Goal: Task Accomplishment & Management: Complete application form

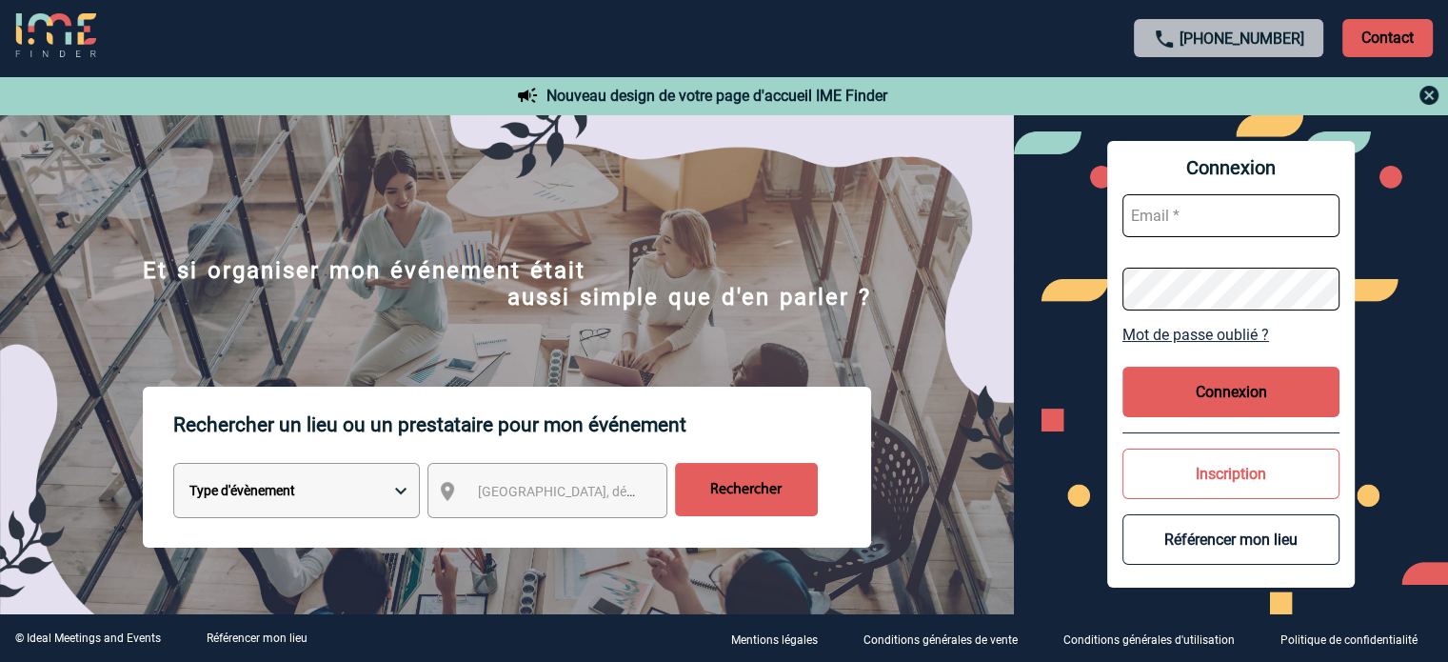
type input "eperiou@ime-groupe.com"
drag, startPoint x: 1259, startPoint y: 411, endPoint x: 1246, endPoint y: 402, distance: 15.6
click at [1259, 407] on button "Connexion" at bounding box center [1231, 392] width 217 height 50
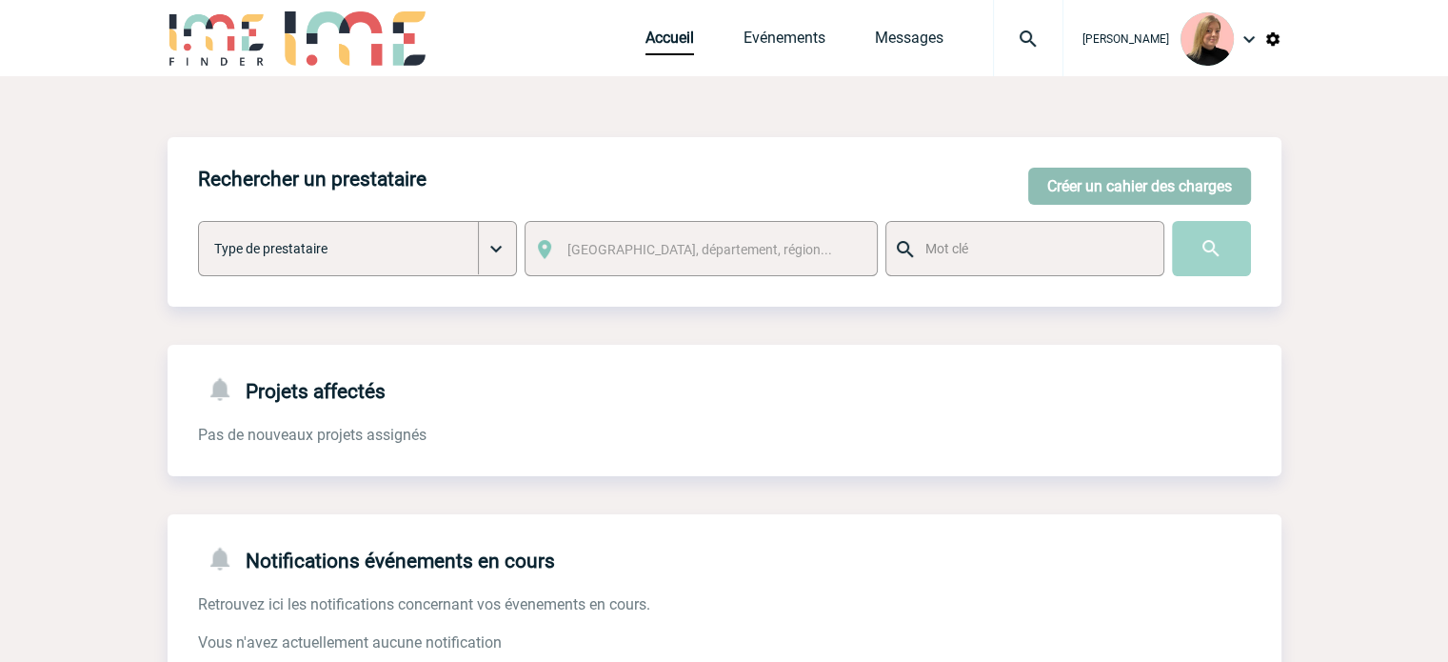
click at [1100, 202] on button "Créer un cahier des charges" at bounding box center [1139, 186] width 223 height 37
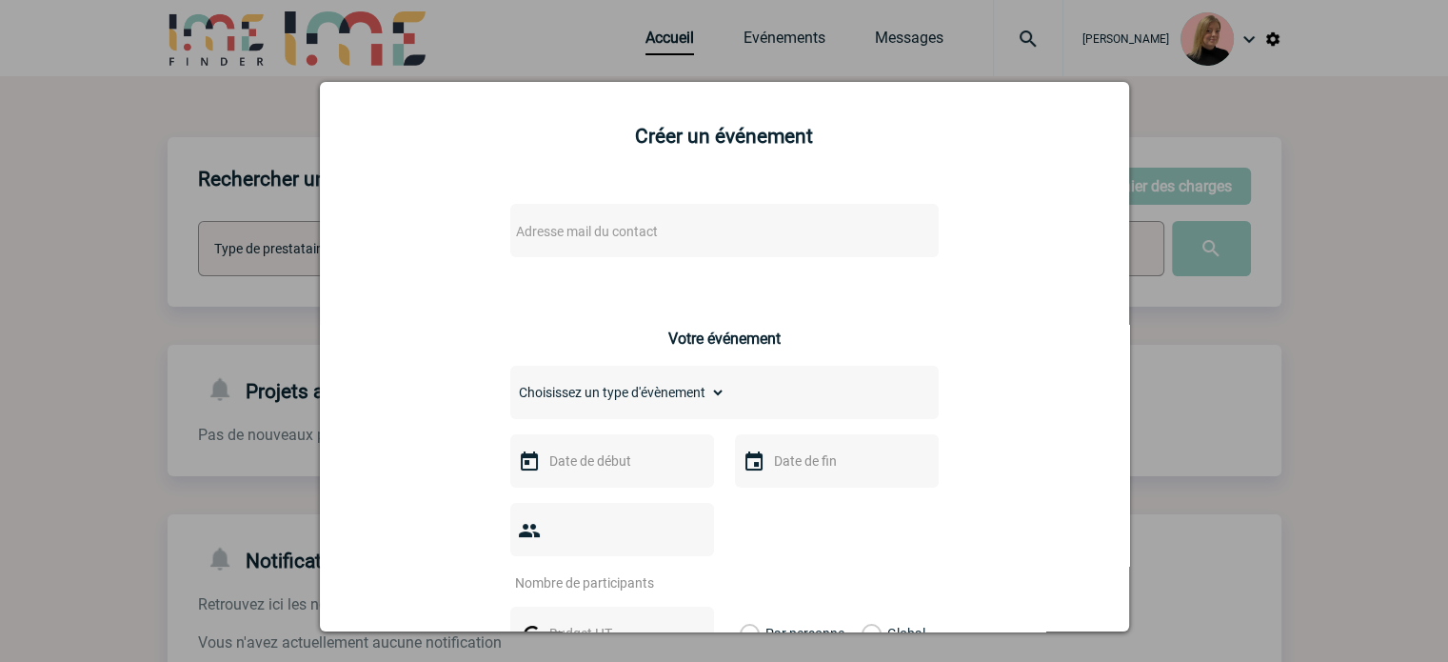
drag, startPoint x: 620, startPoint y: 215, endPoint x: 613, endPoint y: 241, distance: 26.6
click at [620, 216] on div "Adresse mail du contact" at bounding box center [724, 230] width 428 height 53
click at [613, 239] on span "Adresse mail du contact" at bounding box center [587, 231] width 142 height 15
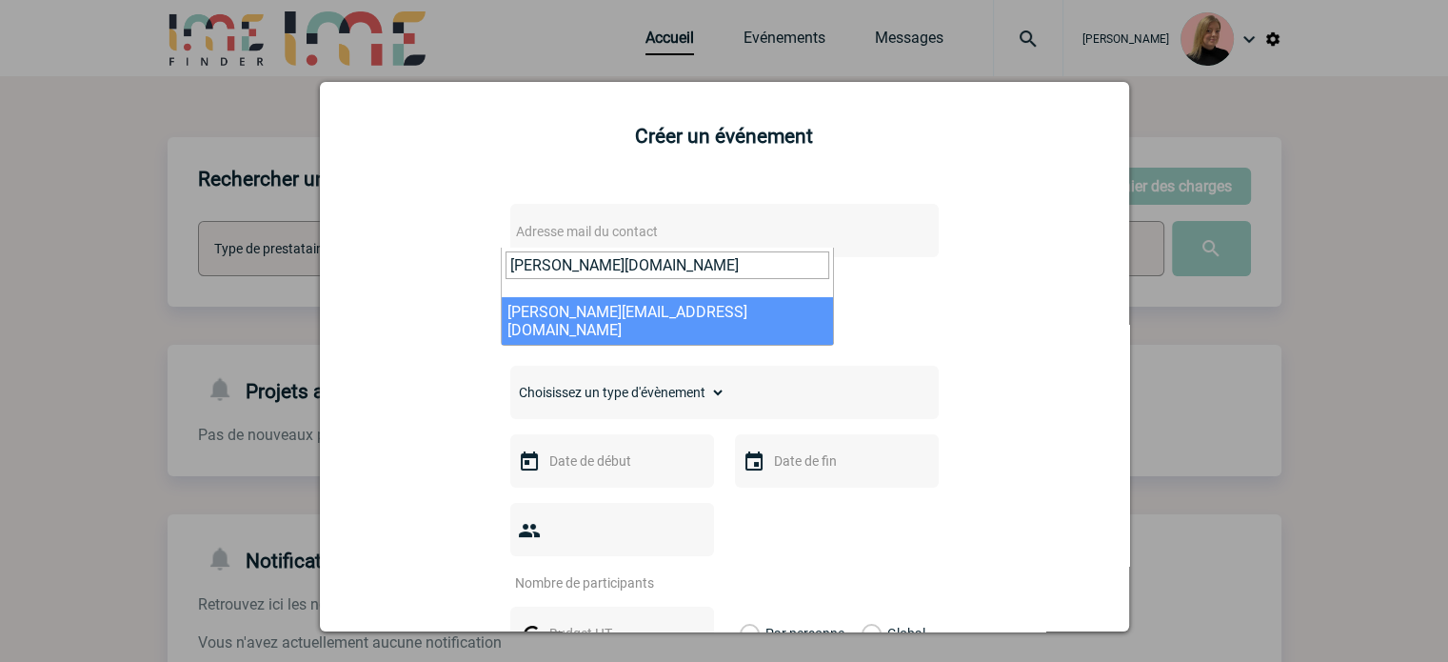
type input "[PERSON_NAME][DOMAIN_NAME]"
select select "103478"
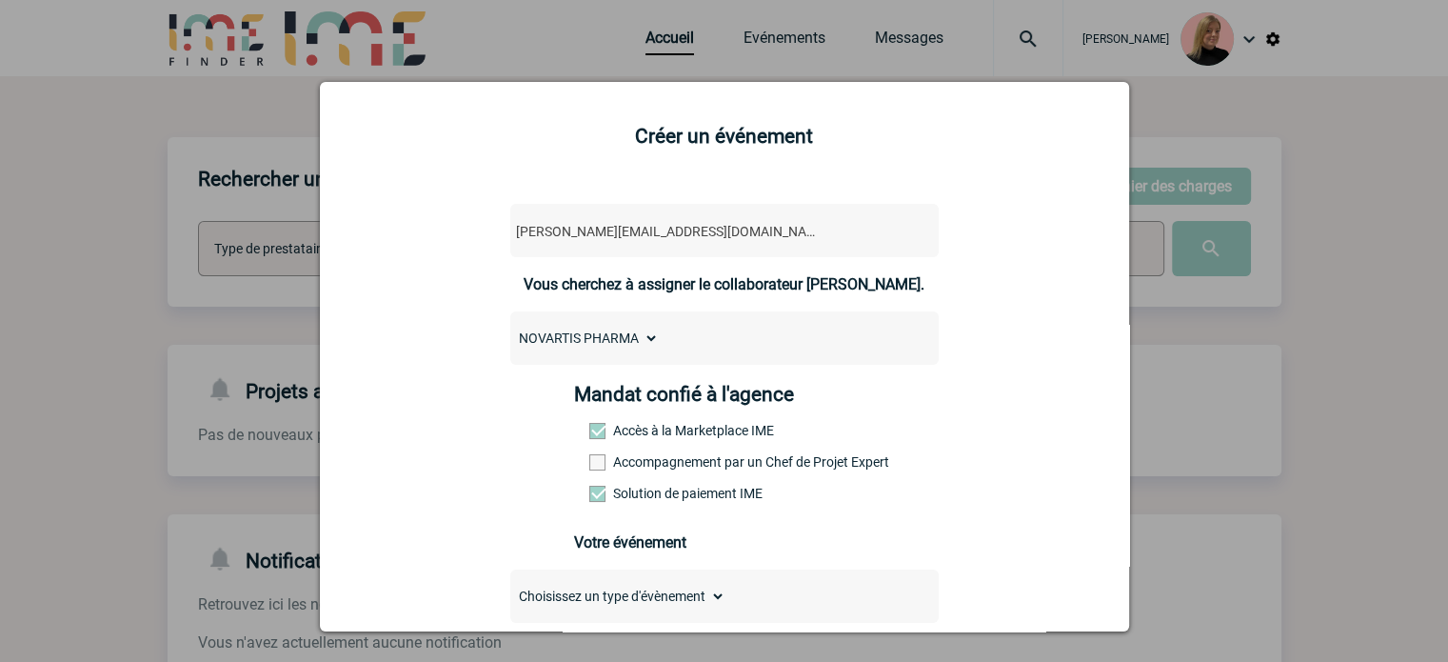
click at [673, 467] on label "Accompagnement par un Chef de Projet Expert" at bounding box center [631, 461] width 84 height 15
click at [0, 0] on input "Accompagnement par un Chef de Projet Expert" at bounding box center [0, 0] width 0 height 0
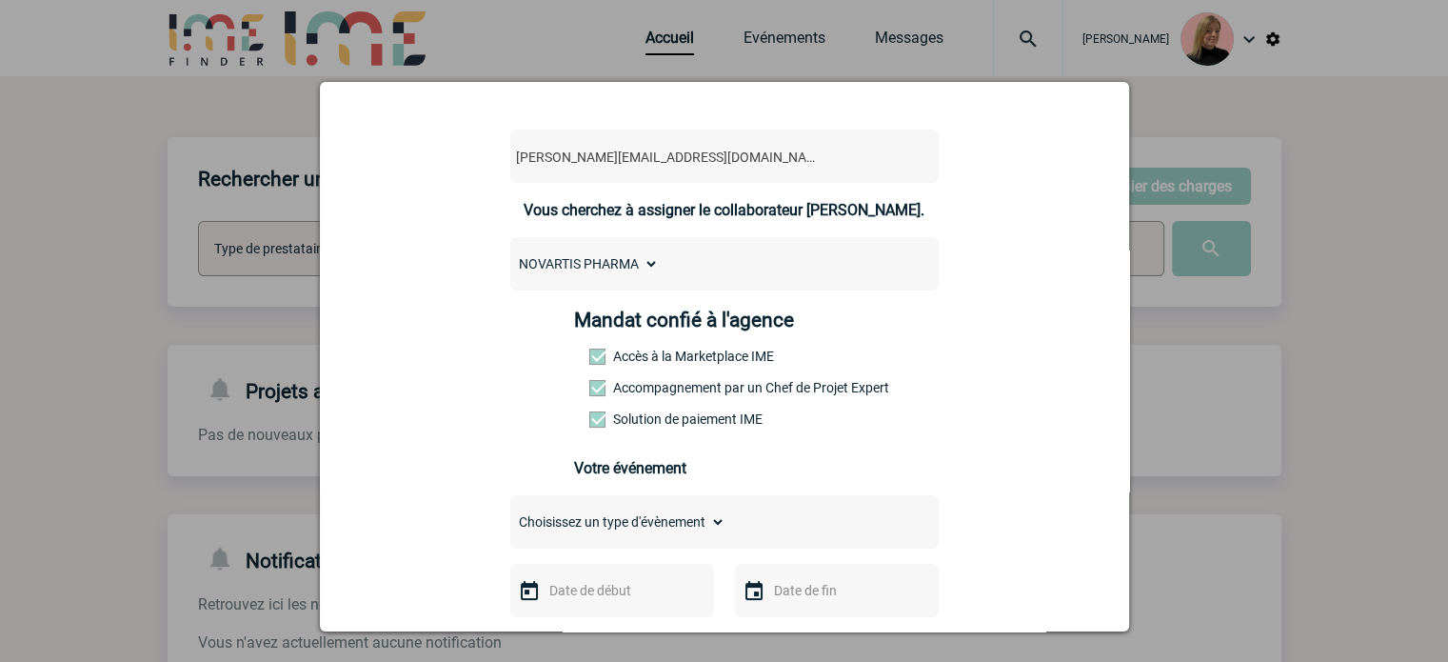
scroll to position [190, 0]
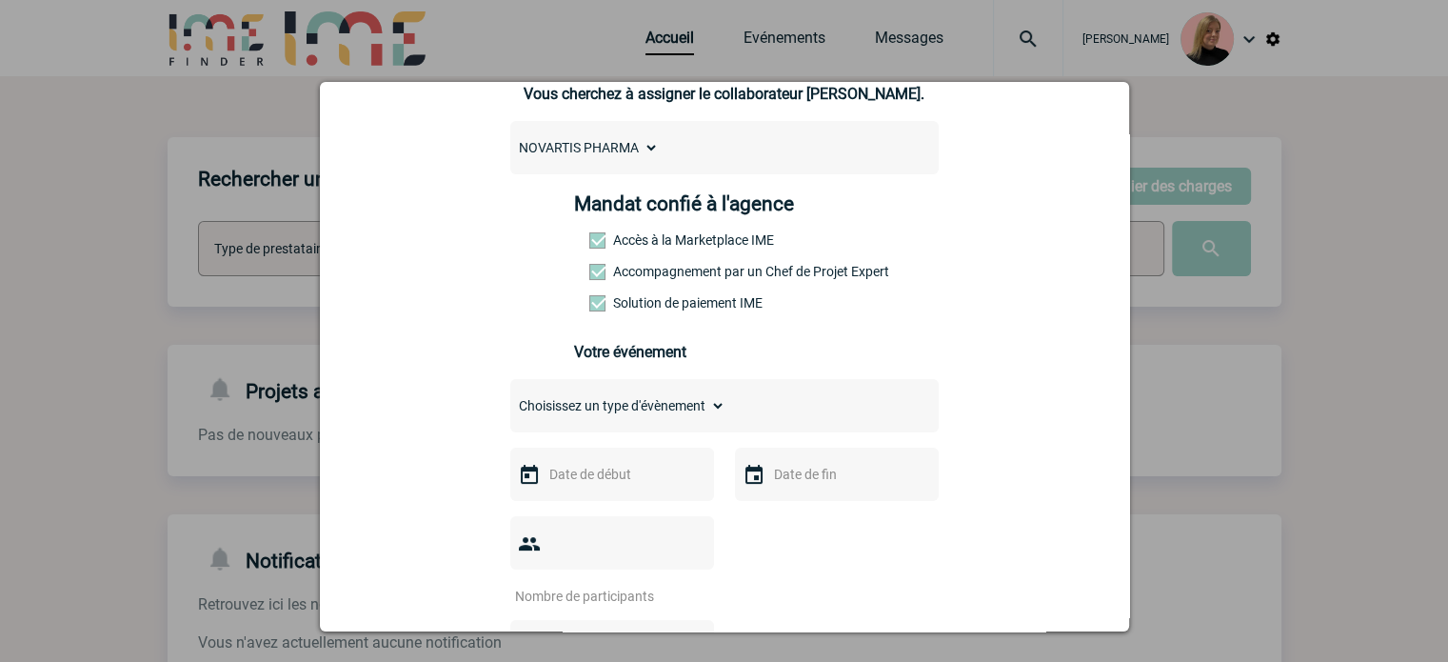
click at [682, 419] on select "Choisissez un type d'évènement Séminaire avec nuitée Séminaire sans nuitée Repa…" at bounding box center [617, 405] width 215 height 27
click at [686, 418] on select "Choisissez un type d'évènement Séminaire avec nuitée Séminaire sans nuitée Repa…" at bounding box center [617, 405] width 215 height 27
select select "3"
click at [510, 398] on select "Choisissez un type d'évènement Séminaire avec nuitée Séminaire sans nuitée Repa…" at bounding box center [617, 405] width 215 height 27
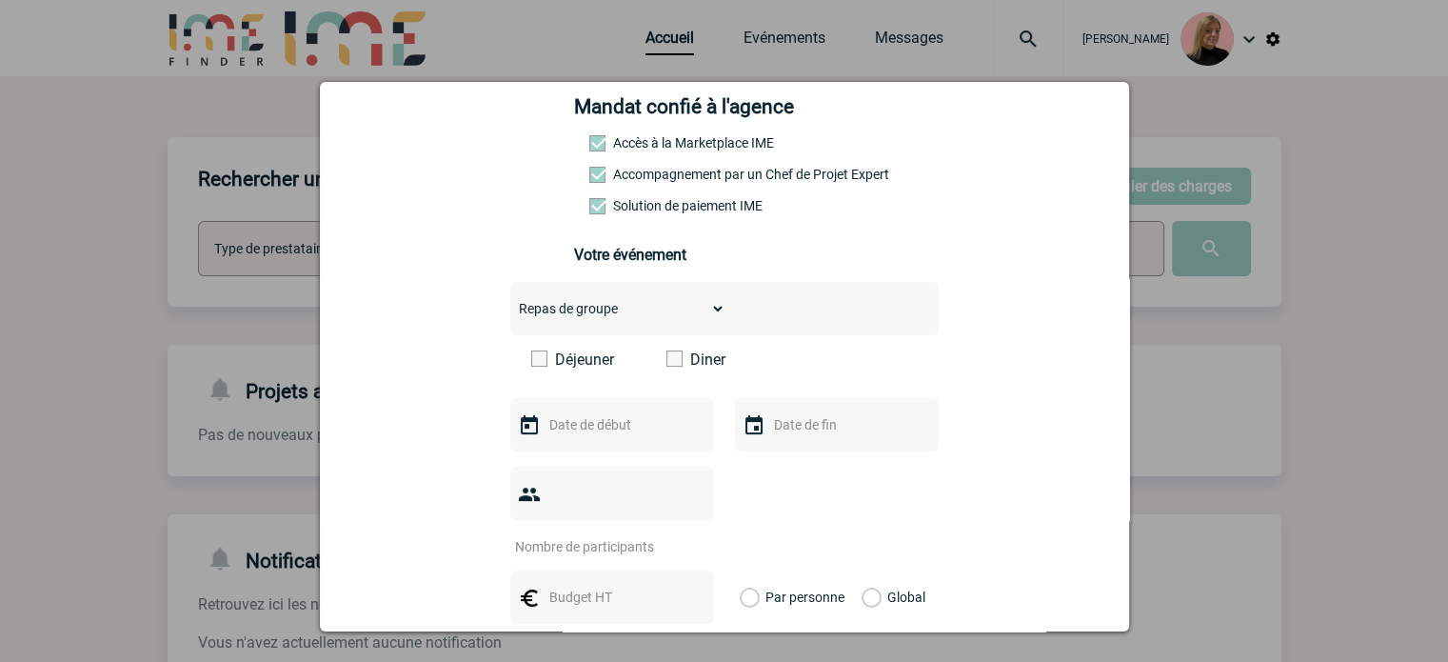
scroll to position [476, 0]
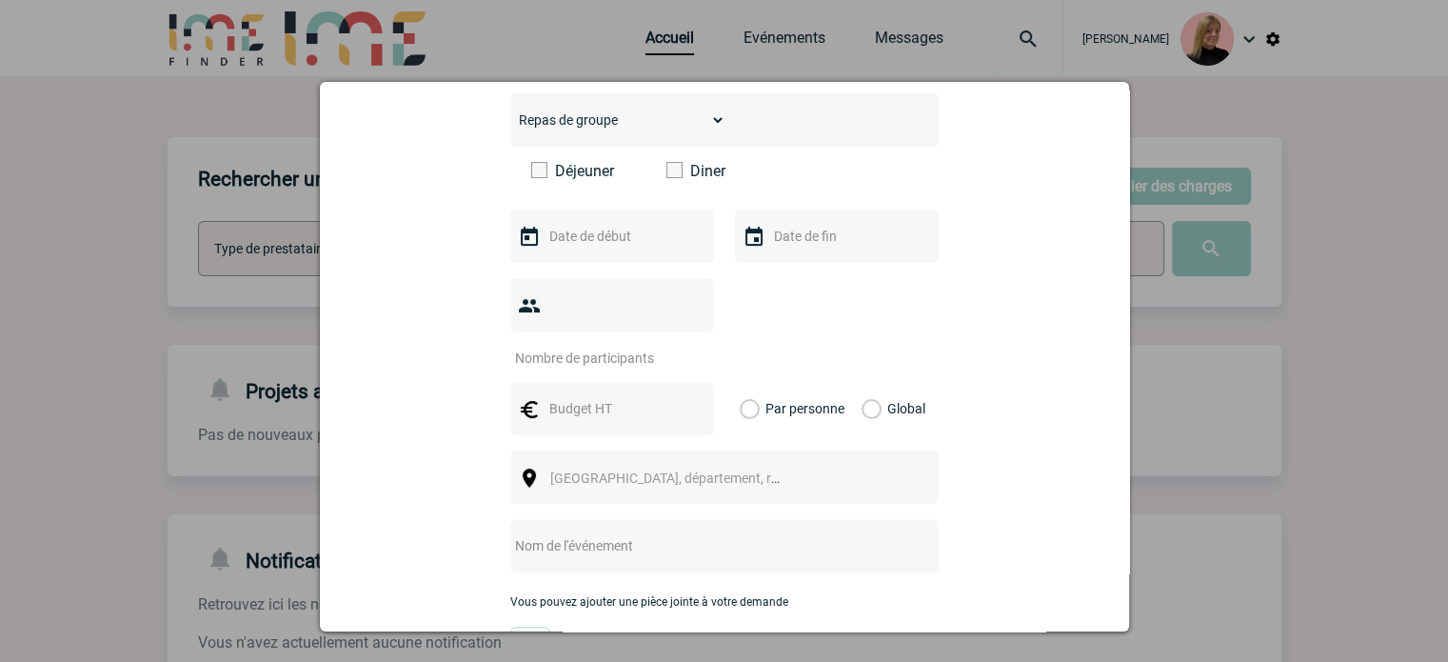
click at [667, 176] on span at bounding box center [674, 170] width 16 height 16
click at [0, 0] on input "Diner" at bounding box center [0, 0] width 0 height 0
click at [583, 240] on input "text" at bounding box center [610, 236] width 131 height 25
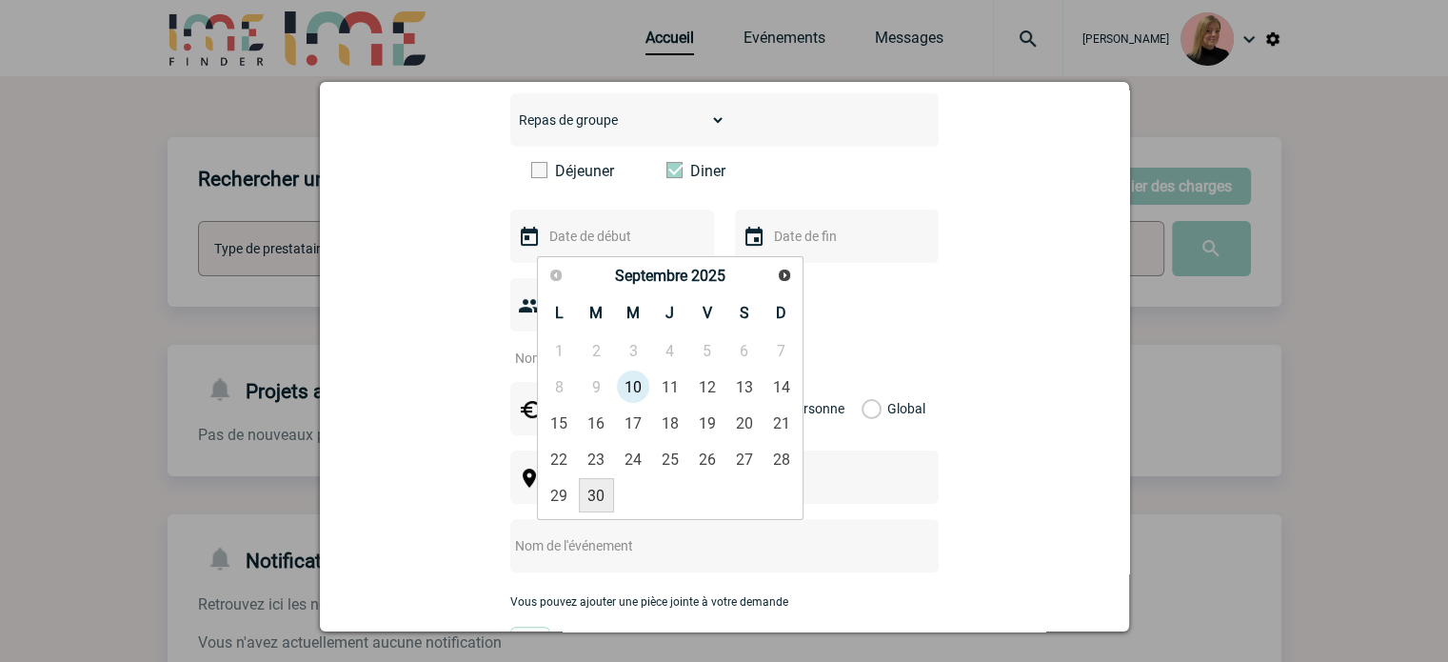
click at [590, 492] on link "30" at bounding box center [596, 495] width 35 height 34
type input "[DATE]"
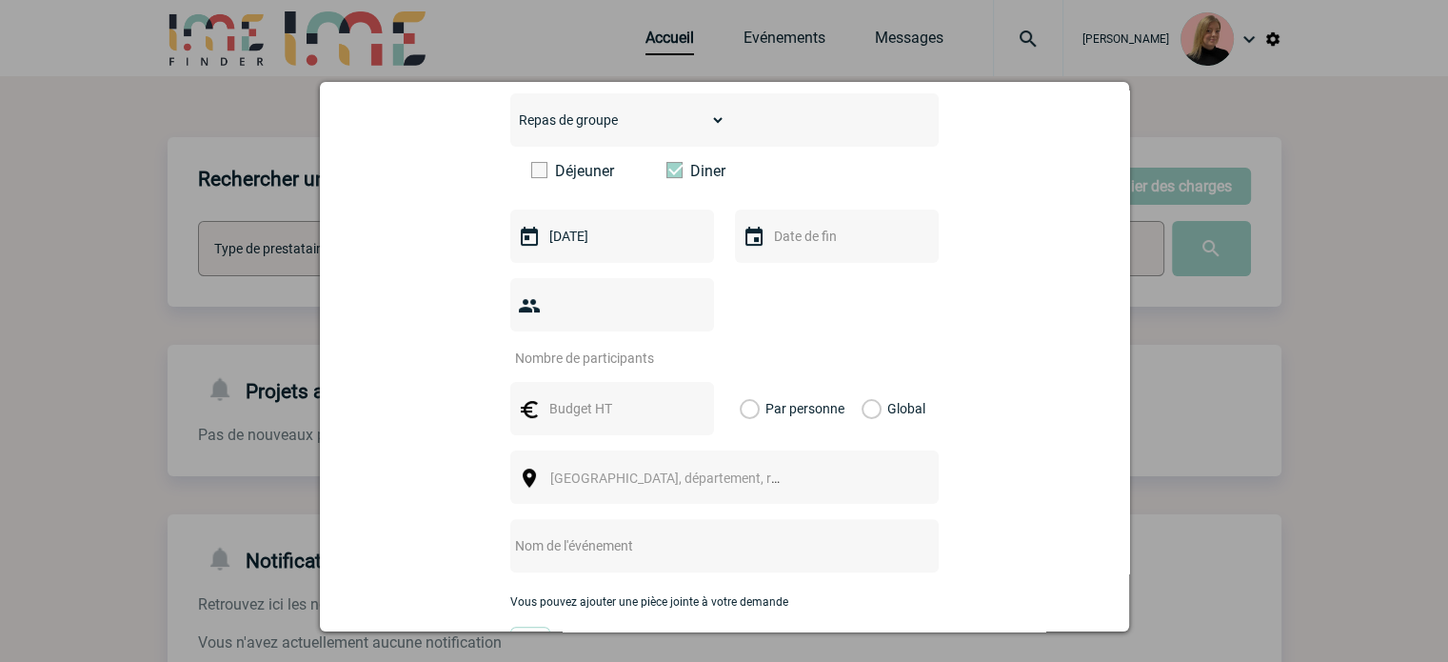
click at [615, 346] on input "number" at bounding box center [599, 358] width 179 height 25
type input "15"
click at [862, 382] on label "Global" at bounding box center [868, 408] width 12 height 53
click at [0, 0] on input "Global" at bounding box center [0, 0] width 0 height 0
click at [561, 396] on input "text" at bounding box center [610, 408] width 131 height 25
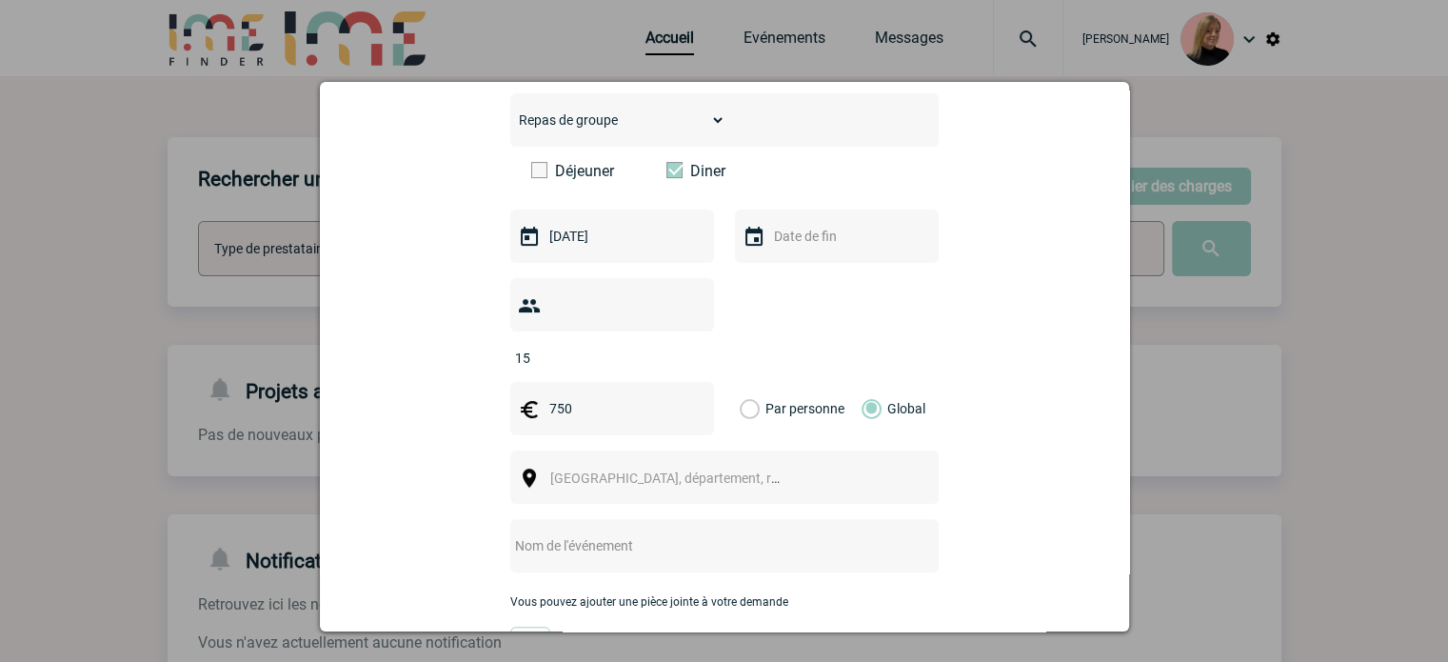
type input "750"
click at [570, 470] on span "[GEOGRAPHIC_DATA], département, région..." at bounding box center [682, 477] width 265 height 15
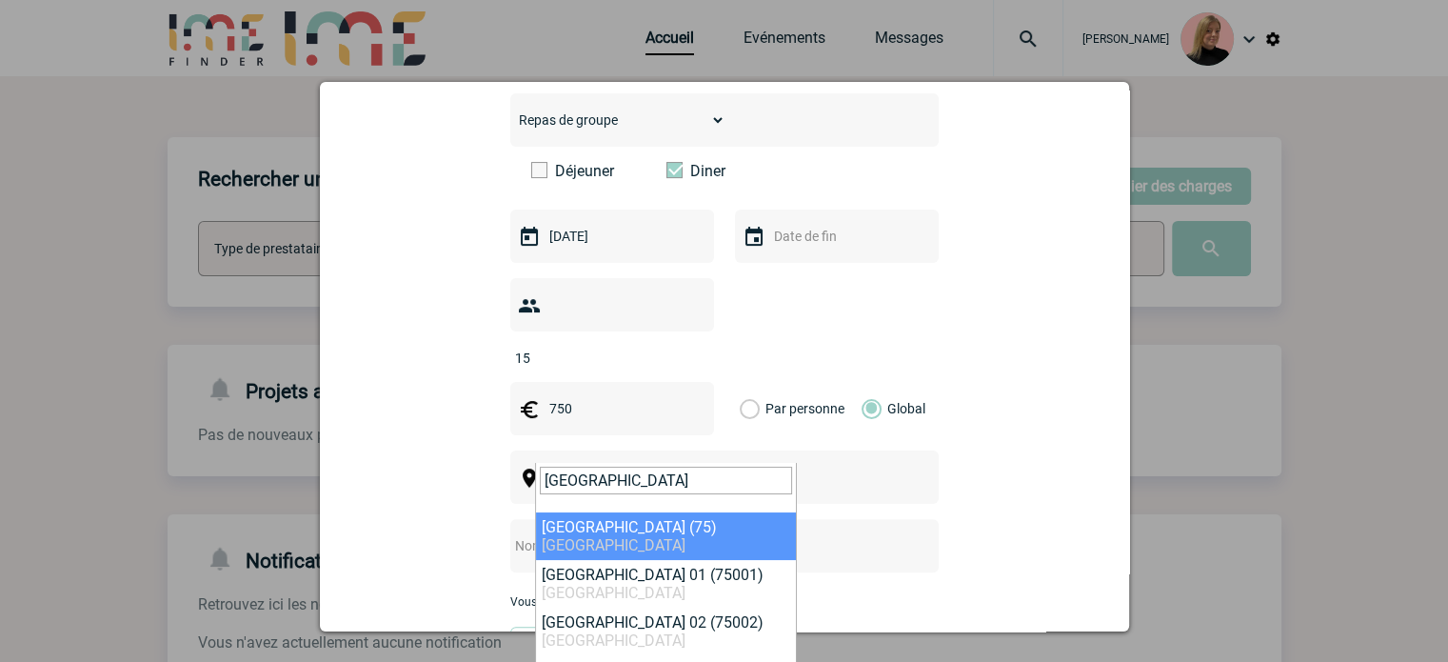
type input "[GEOGRAPHIC_DATA]"
select select "3"
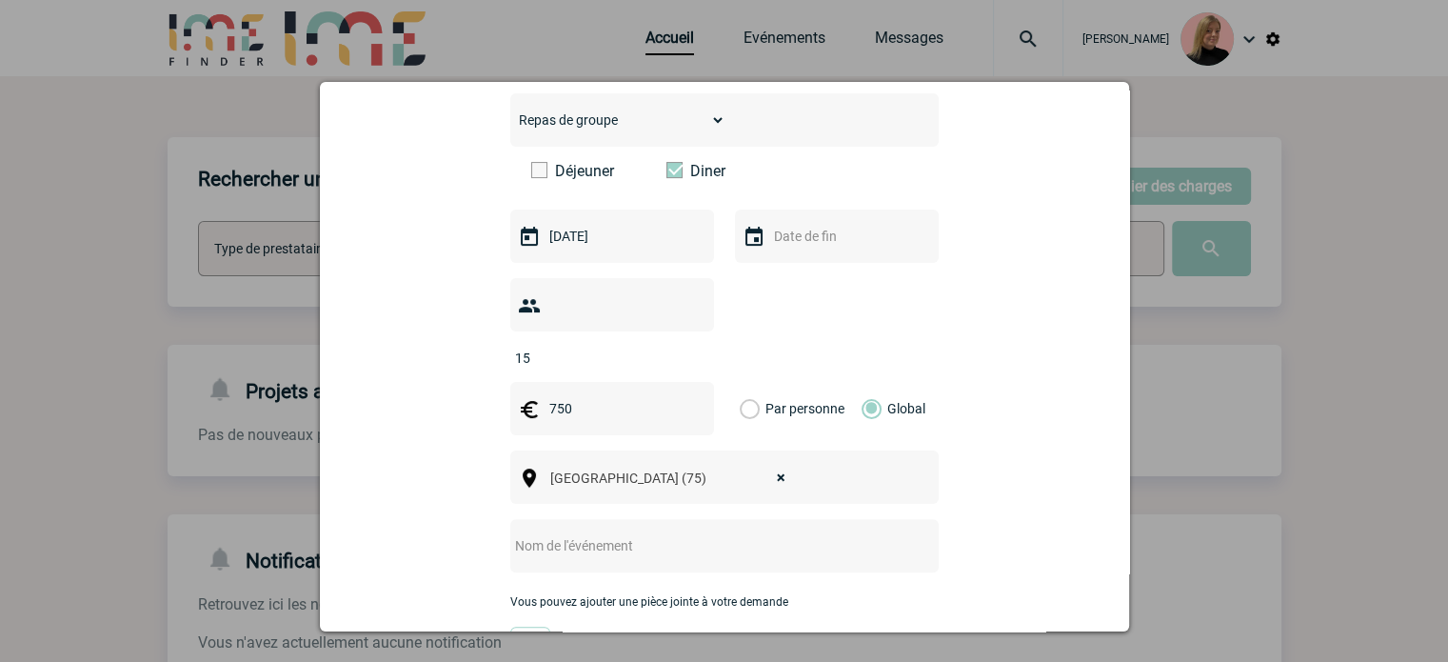
click at [628, 519] on div at bounding box center [724, 545] width 428 height 53
click at [629, 533] on input "text" at bounding box center [699, 545] width 378 height 25
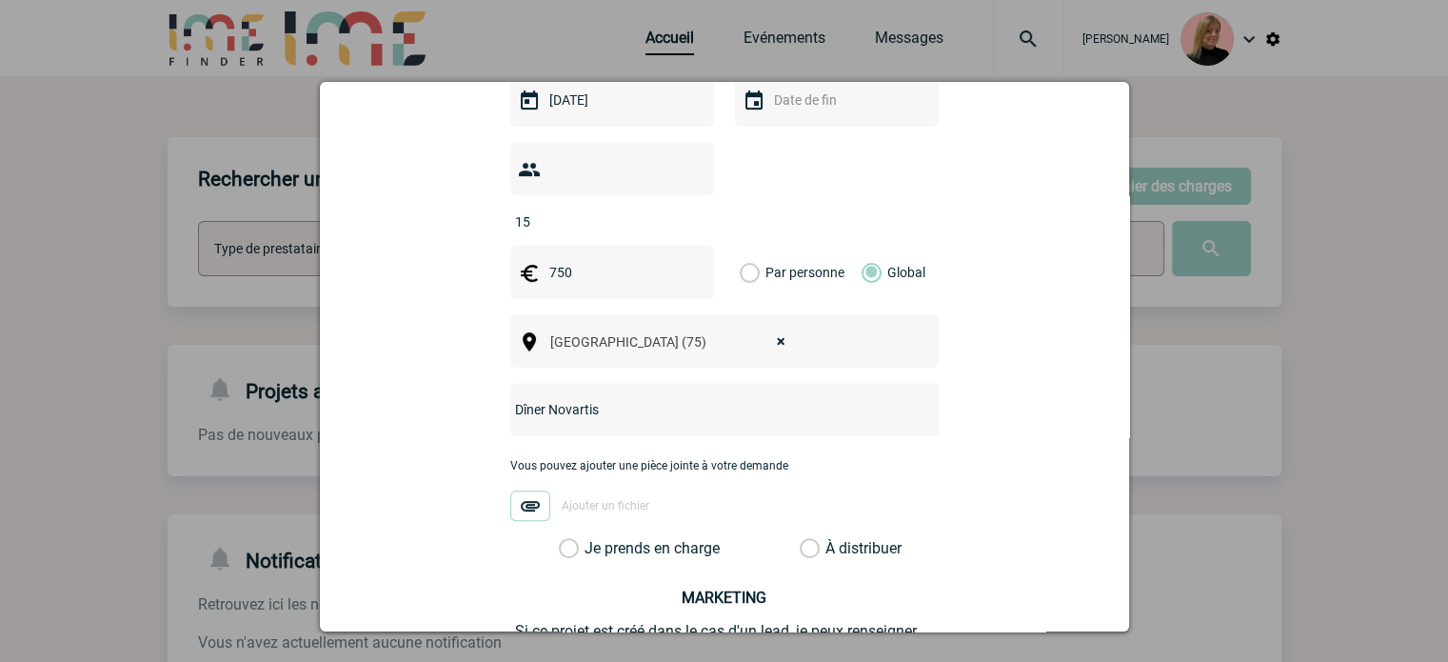
scroll to position [762, 0]
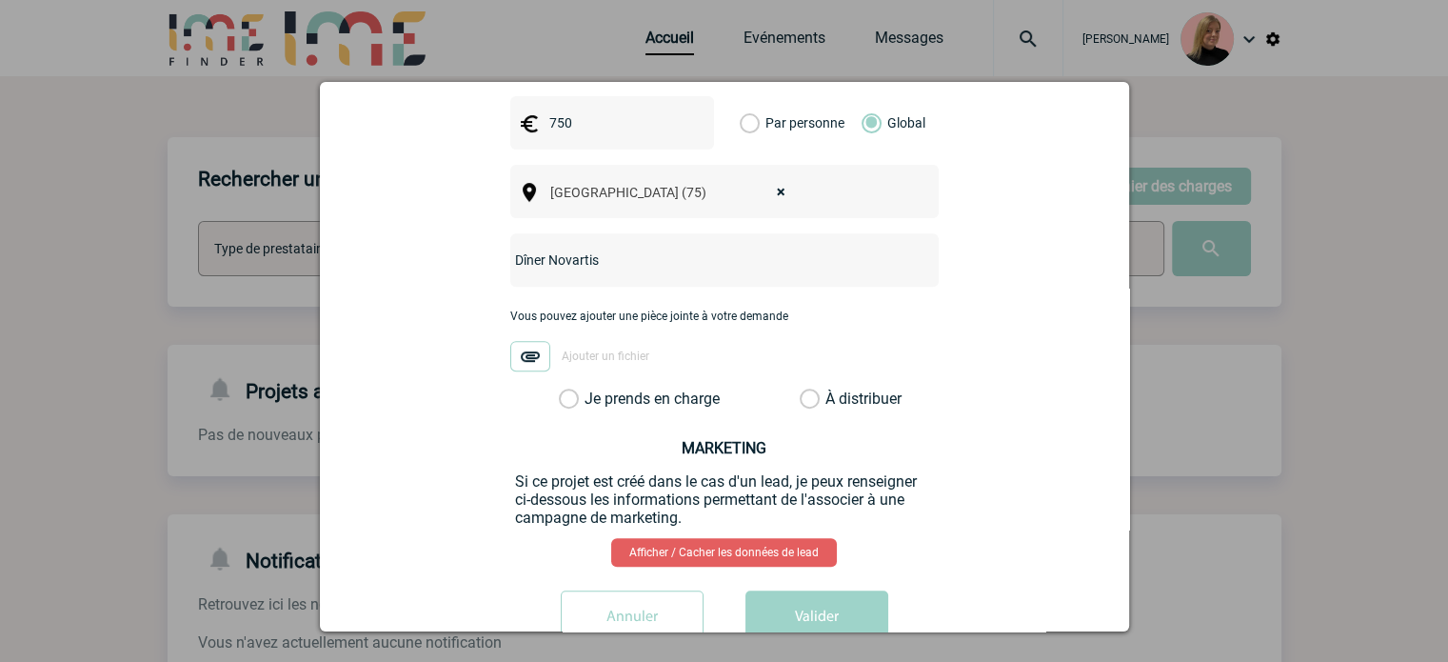
type input "Dîner Novartis"
click at [641, 380] on div "[PERSON_NAME][EMAIL_ADDRESS][DOMAIN_NAME] [PERSON_NAME][DOMAIN_NAME][EMAIL_ADDR…" at bounding box center [725, 41] width 762 height 1234
click at [591, 389] on label "Je prends en charge" at bounding box center [575, 398] width 32 height 19
click at [0, 0] on input "Je prends en charge" at bounding box center [0, 0] width 0 height 0
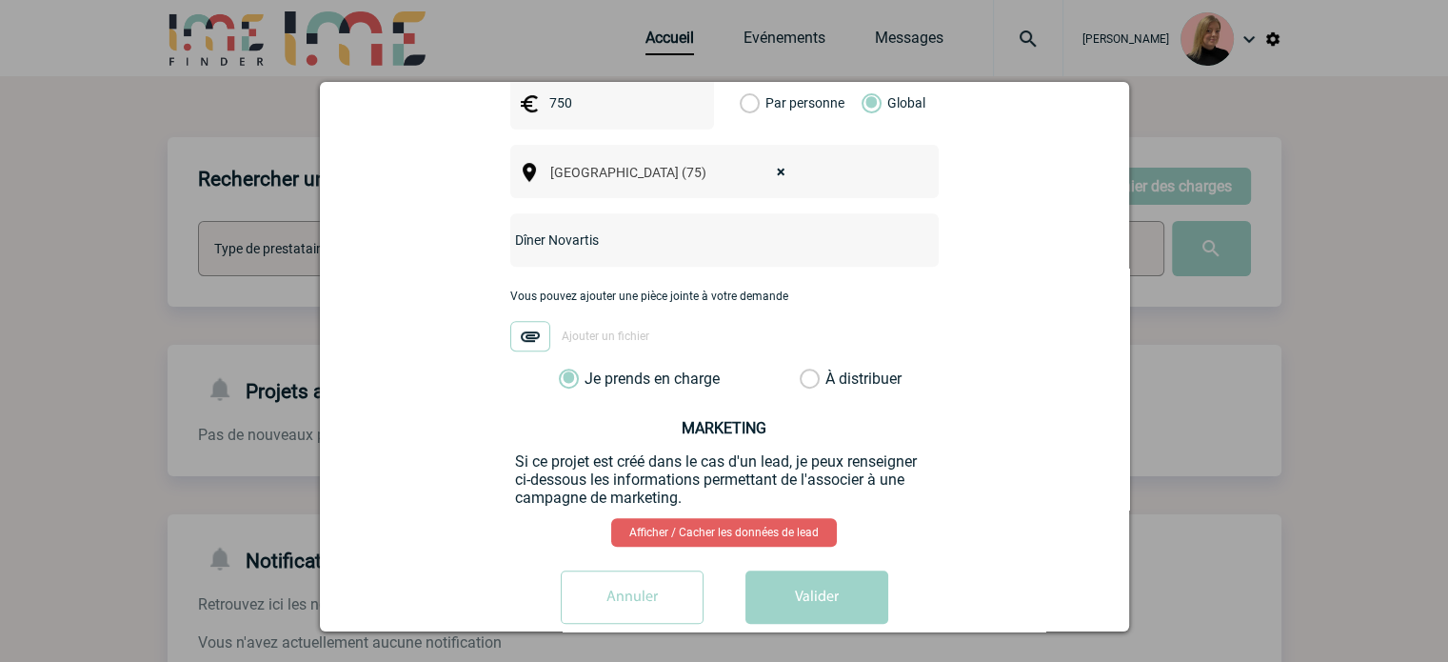
scroll to position [788, 0]
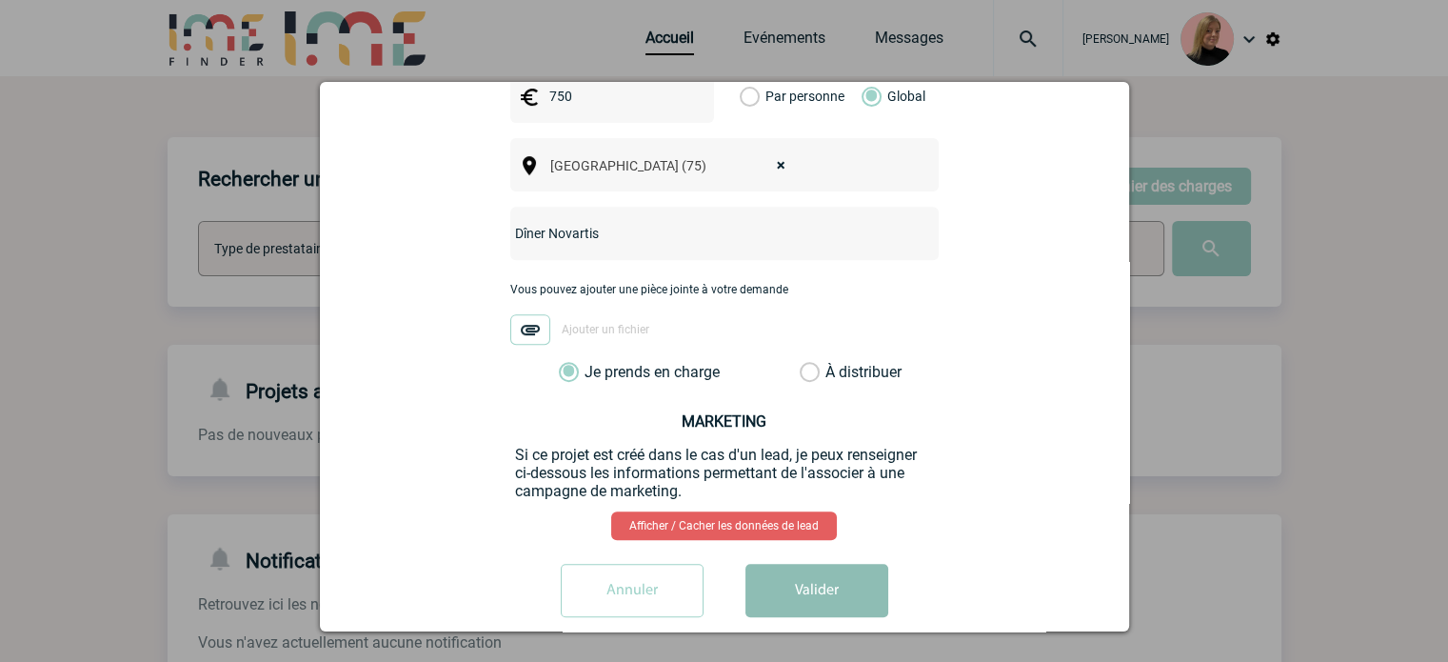
click at [805, 566] on button "Valider" at bounding box center [816, 590] width 143 height 53
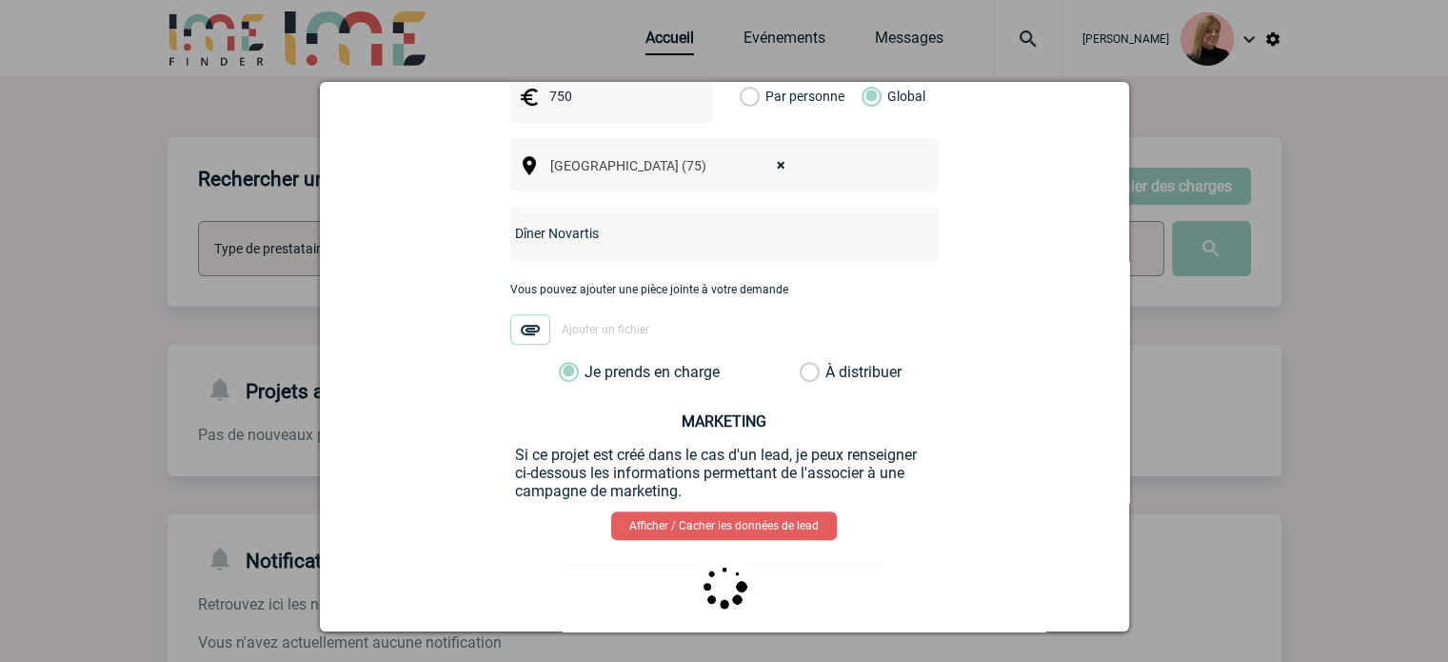
scroll to position [0, 0]
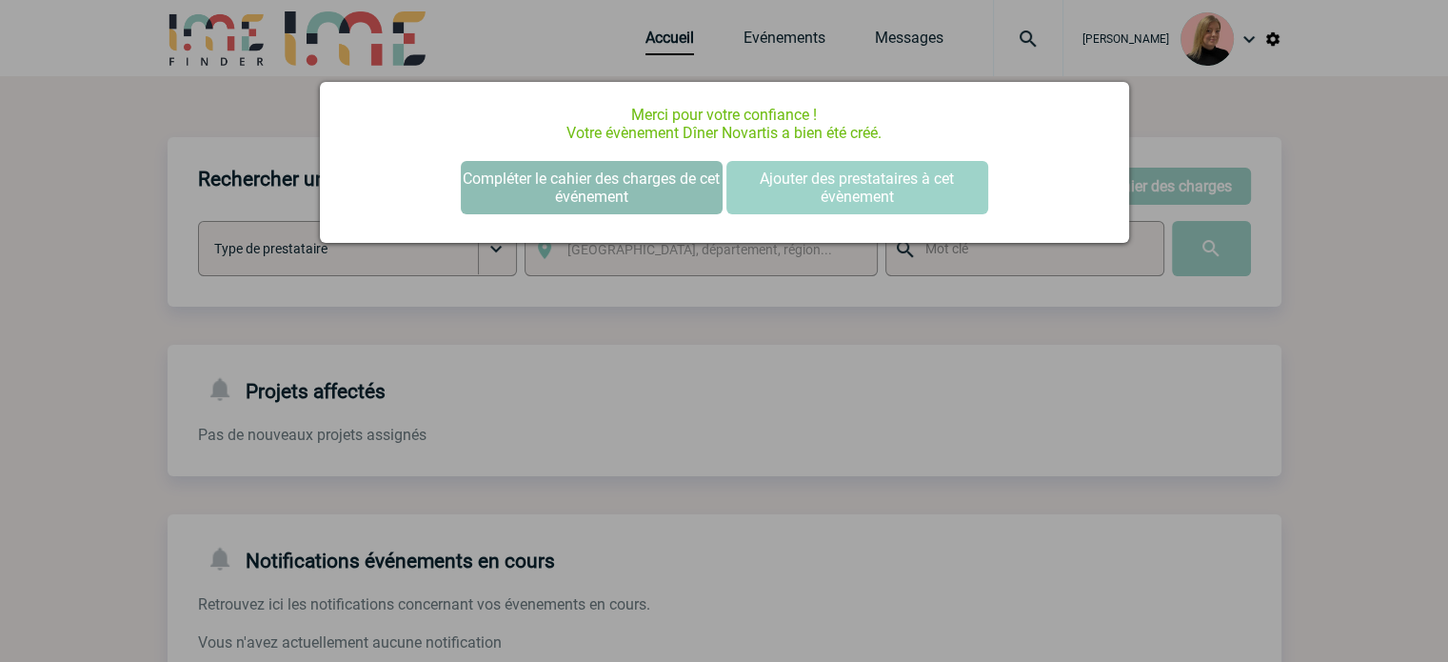
click at [652, 190] on button "Compléter le cahier des charges de cet événement" at bounding box center [592, 187] width 262 height 53
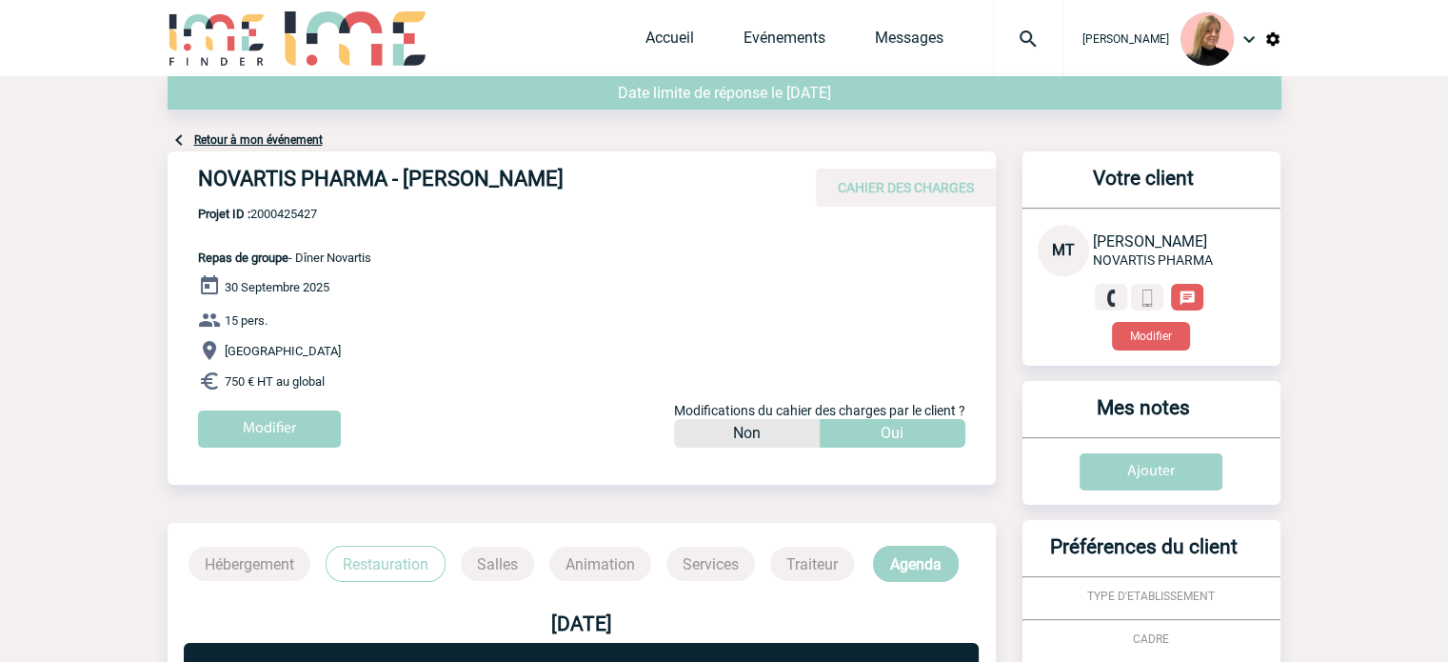
click at [278, 210] on span "Projet ID : 2000425427" at bounding box center [284, 214] width 173 height 14
copy span "2000425427"
click at [196, 173] on div "NOVARTIS PHARMA - Marie-Christine TREBOUTA CAHIER DES CHARGES" at bounding box center [582, 178] width 828 height 55
drag, startPoint x: 196, startPoint y: 174, endPoint x: 659, endPoint y: 170, distance: 462.7
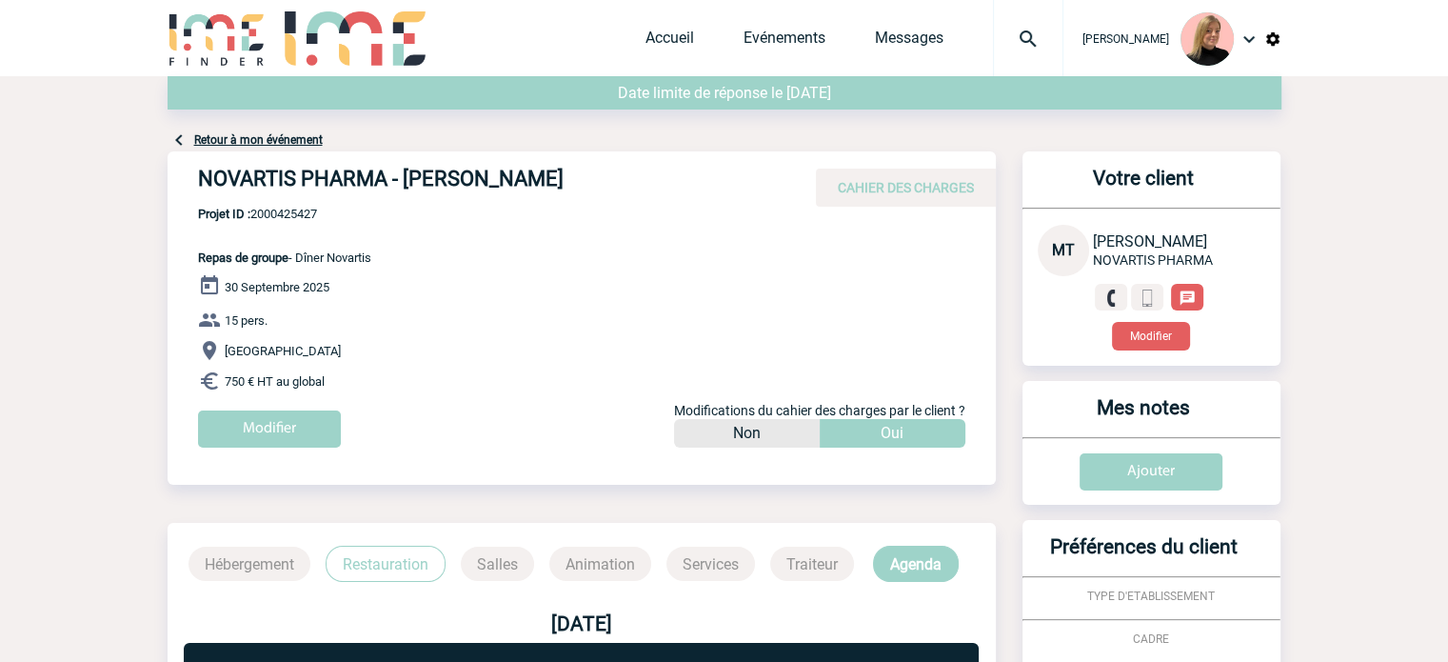
click at [659, 170] on div "NOVARTIS PHARMA - Marie-Christine TREBOUTA CAHIER DES CHARGES" at bounding box center [582, 178] width 828 height 55
copy h4 "NOVARTIS PHARMA - Marie-Christine TREBOUTA"
